Goal: Task Accomplishment & Management: Manage account settings

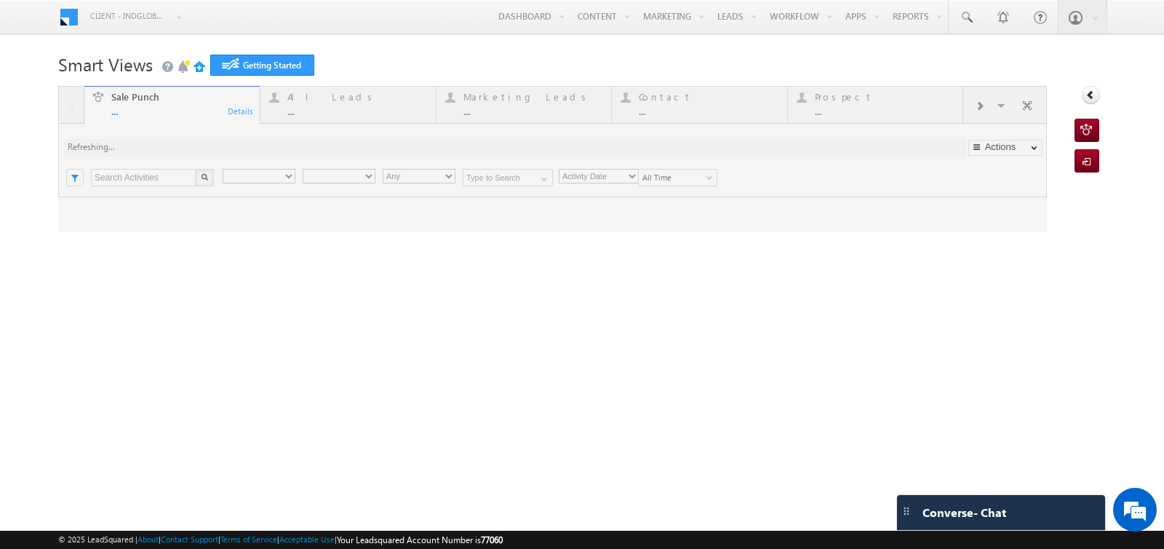
type input "Any Owner"
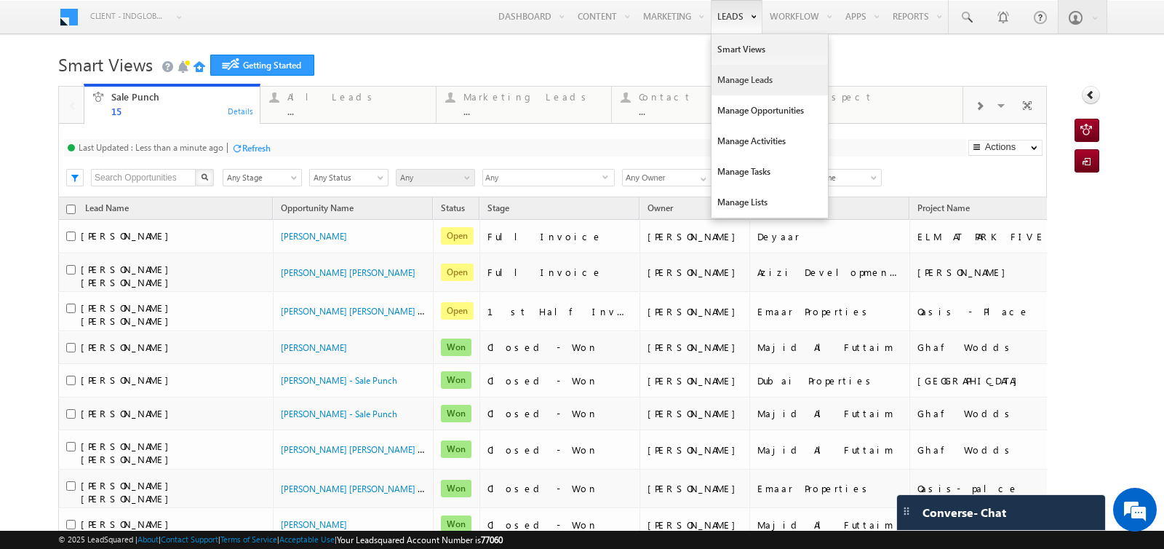
click at [725, 72] on link "Manage Leads" at bounding box center [770, 80] width 116 height 31
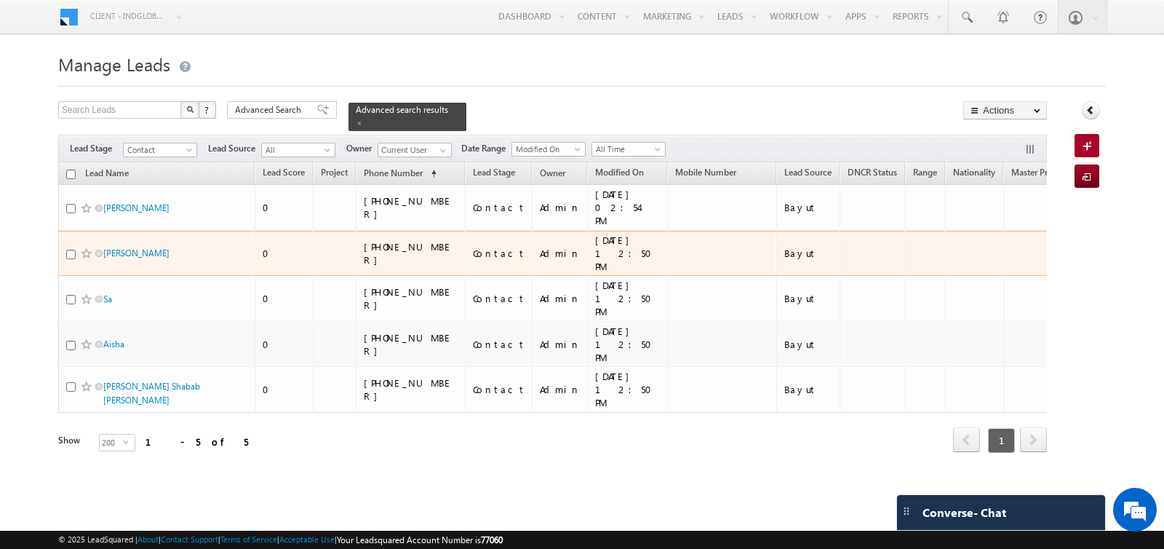
click at [474, 247] on div "Contact" at bounding box center [499, 253] width 53 height 13
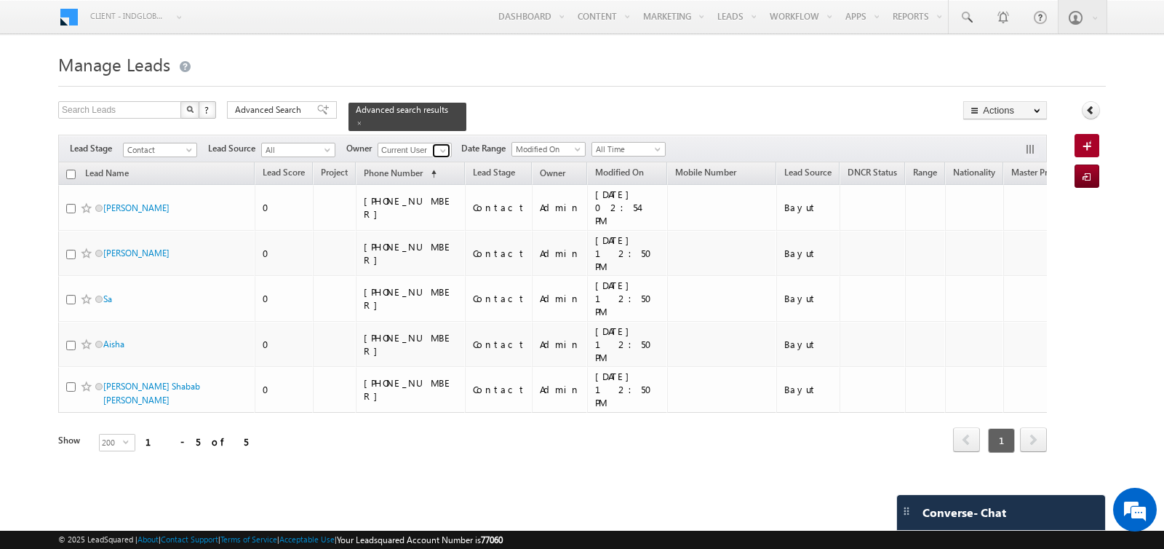
click at [440, 151] on span at bounding box center [443, 151] width 12 height 12
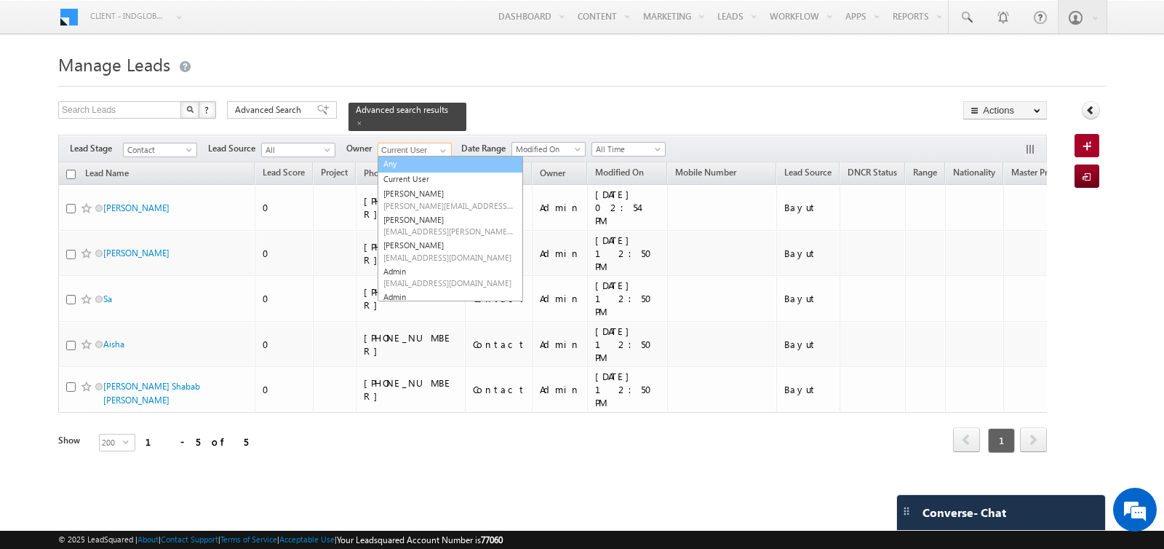
click at [416, 163] on link "Any" at bounding box center [451, 164] width 146 height 17
type input "Any"
